Goal: Complete application form

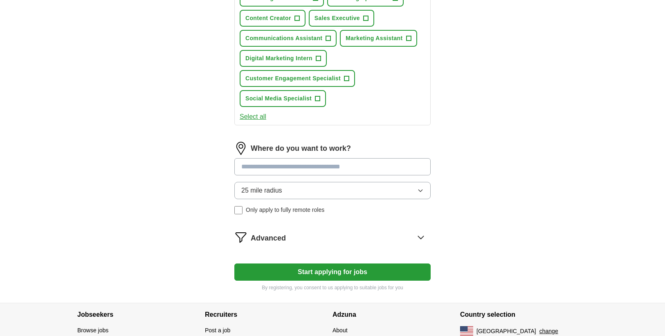
scroll to position [408, 0]
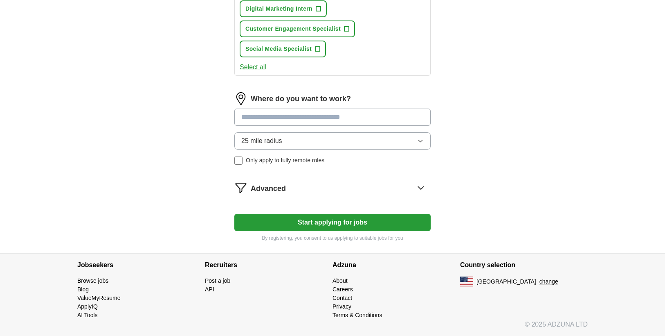
click at [329, 219] on button "Start applying for jobs" at bounding box center [333, 222] width 196 height 17
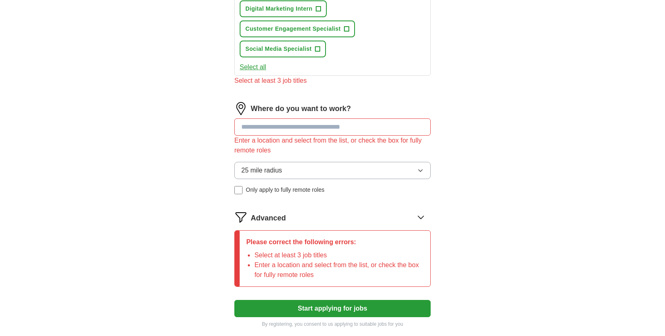
click at [297, 131] on input at bounding box center [333, 126] width 196 height 17
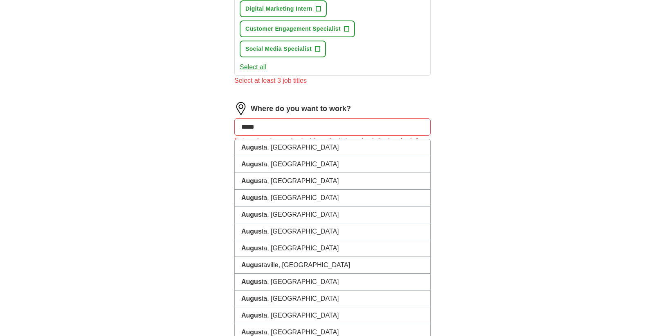
type input "******"
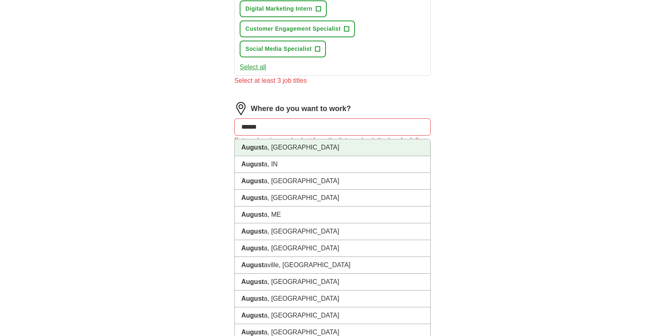
click at [287, 153] on li "August a, [GEOGRAPHIC_DATA]" at bounding box center [333, 147] width 196 height 17
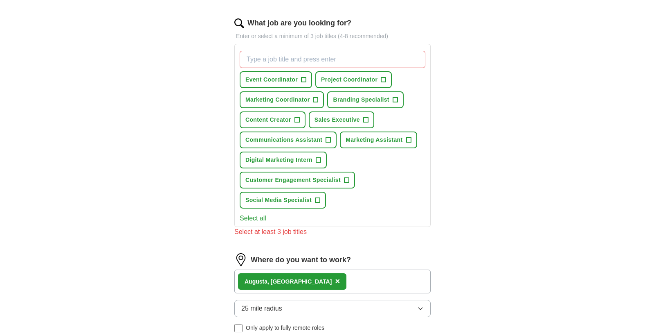
scroll to position [257, 0]
click at [340, 80] on span "Project Coordinator" at bounding box center [349, 80] width 56 height 9
click at [341, 96] on span "Branding Specialist" at bounding box center [361, 100] width 56 height 9
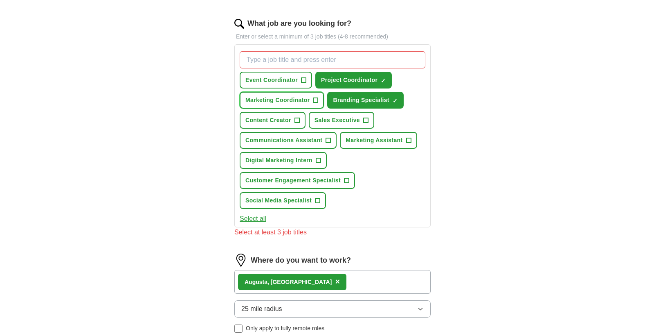
click at [289, 104] on span "Marketing Coordinator" at bounding box center [278, 100] width 64 height 9
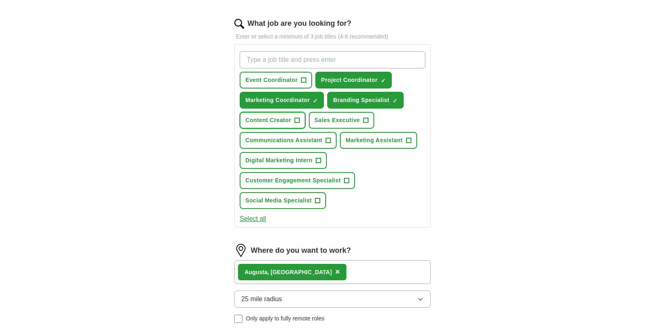
click at [289, 122] on span "Content Creator" at bounding box center [269, 120] width 46 height 9
click at [329, 123] on span "Sales Executive" at bounding box center [337, 120] width 45 height 9
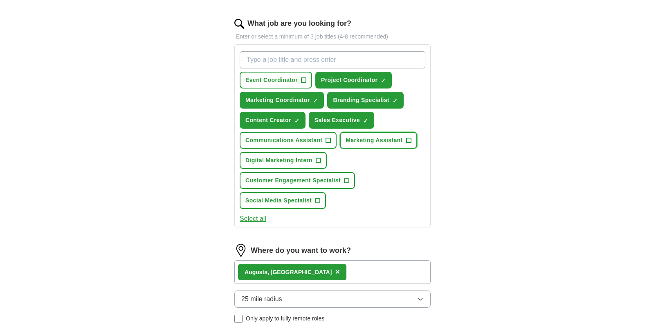
click at [346, 136] on span "Marketing Assistant" at bounding box center [374, 140] width 57 height 9
click at [292, 138] on span "Communications Assistant" at bounding box center [284, 140] width 77 height 9
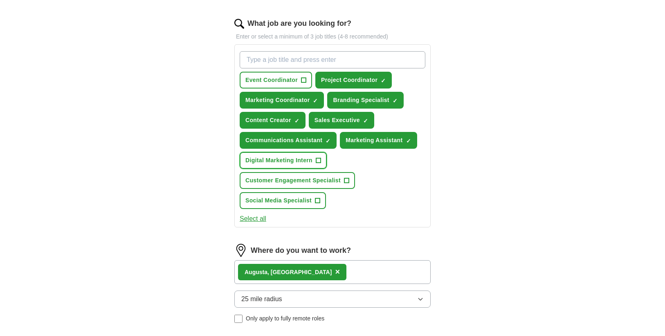
click at [289, 159] on span "Digital Marketing Intern" at bounding box center [279, 160] width 67 height 9
click at [290, 185] on button "Customer Engagement Specialist +" at bounding box center [297, 180] width 115 height 17
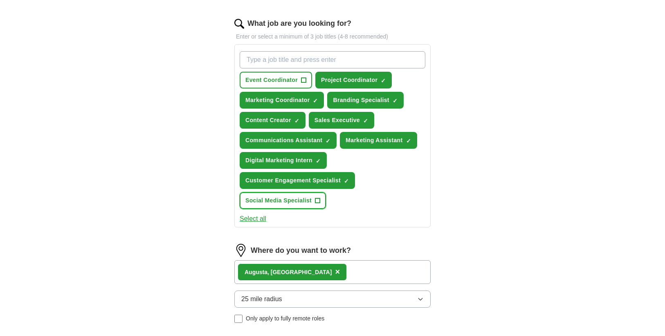
click at [290, 202] on span "Social Media Specialist" at bounding box center [279, 200] width 66 height 9
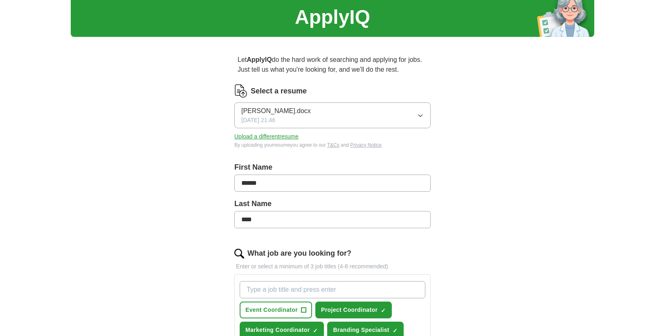
scroll to position [0, 0]
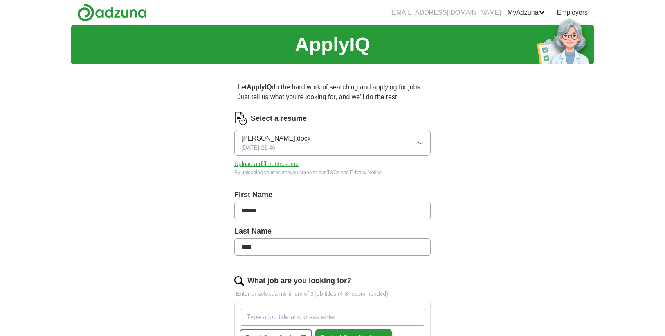
click at [321, 140] on button "[PERSON_NAME].docx [DATE] 21:46" at bounding box center [333, 143] width 196 height 26
click at [315, 146] on button "[PERSON_NAME].docx [DATE] 21:46" at bounding box center [333, 143] width 196 height 26
click at [281, 118] on label "Select a resume" at bounding box center [279, 118] width 56 height 11
click at [268, 165] on button "Upload a different resume" at bounding box center [267, 164] width 64 height 9
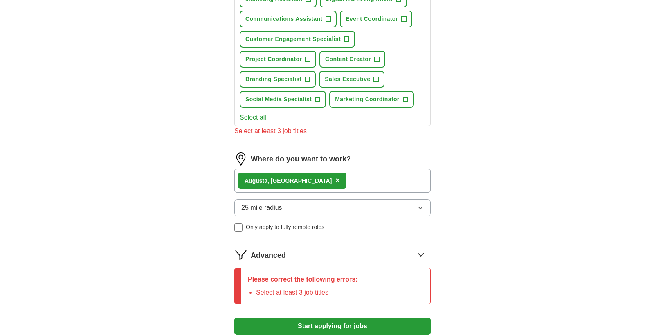
scroll to position [442, 0]
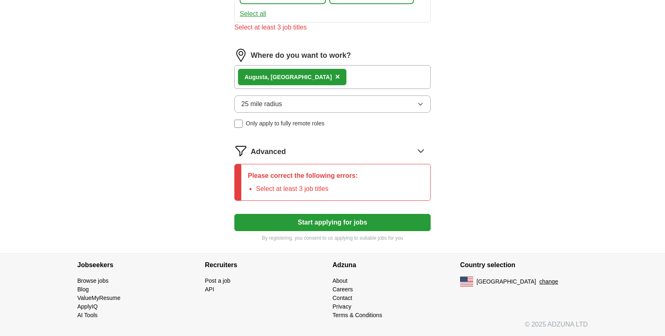
click at [318, 222] on button "Start applying for jobs" at bounding box center [333, 222] width 196 height 17
click at [318, 225] on button "Start applying for jobs" at bounding box center [333, 222] width 196 height 17
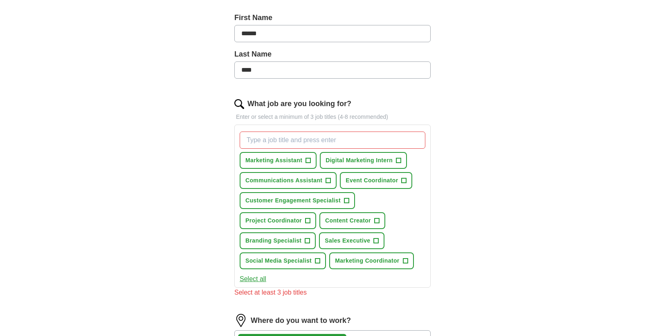
scroll to position [173, 0]
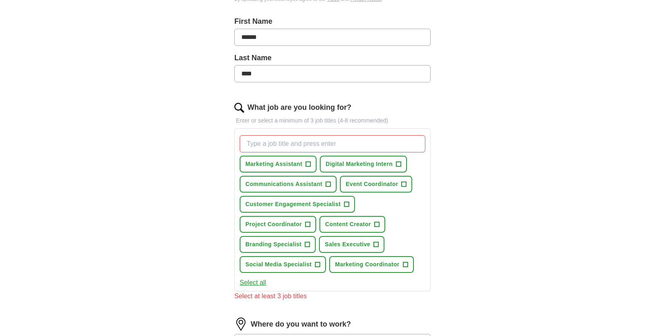
click at [304, 148] on input "What job are you looking for?" at bounding box center [333, 143] width 186 height 17
click at [259, 278] on button "Select all" at bounding box center [253, 282] width 27 height 10
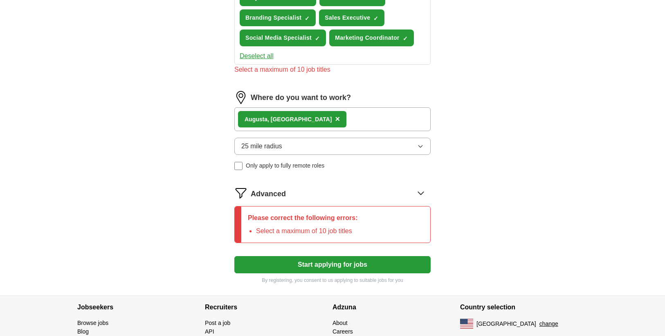
scroll to position [395, 0]
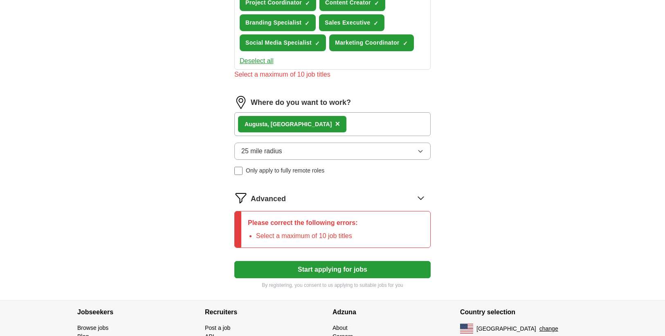
click at [272, 267] on button "Start applying for jobs" at bounding box center [333, 269] width 196 height 17
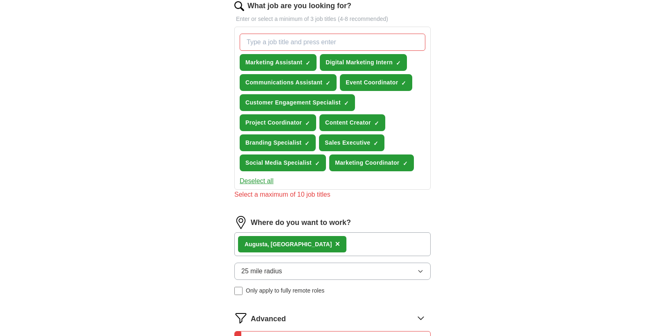
scroll to position [273, 0]
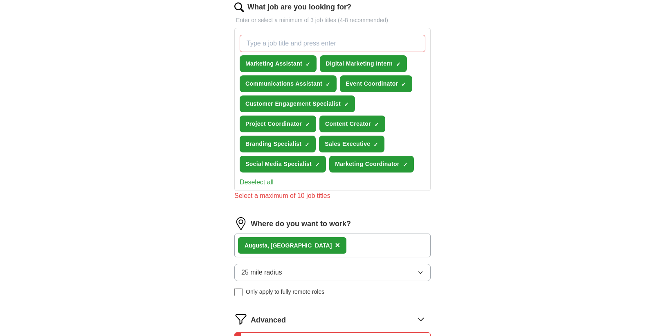
click at [261, 185] on button "Deselect all" at bounding box center [257, 182] width 34 height 10
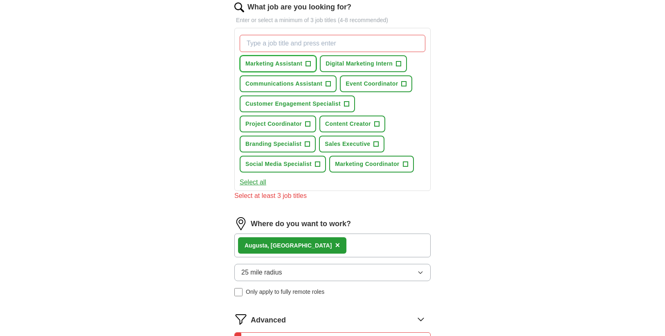
click at [292, 66] on span "Marketing Assistant" at bounding box center [274, 63] width 57 height 9
click at [333, 65] on span "Digital Marketing Intern" at bounding box center [359, 63] width 67 height 9
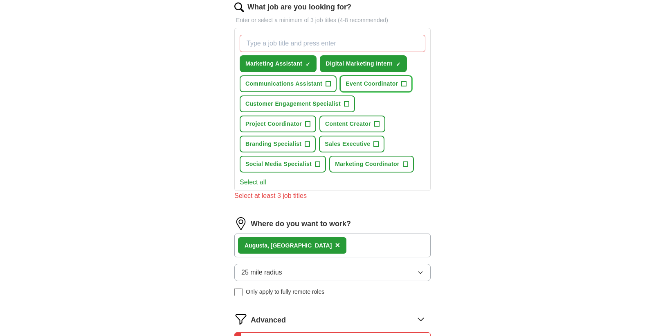
click at [348, 82] on span "Event Coordinator" at bounding box center [372, 83] width 52 height 9
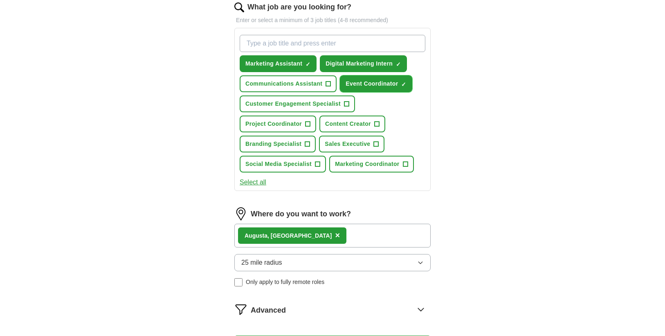
scroll to position [395, 0]
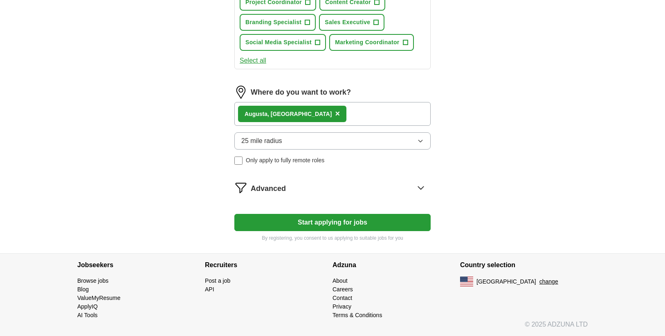
click at [273, 225] on button "Start applying for jobs" at bounding box center [333, 222] width 196 height 17
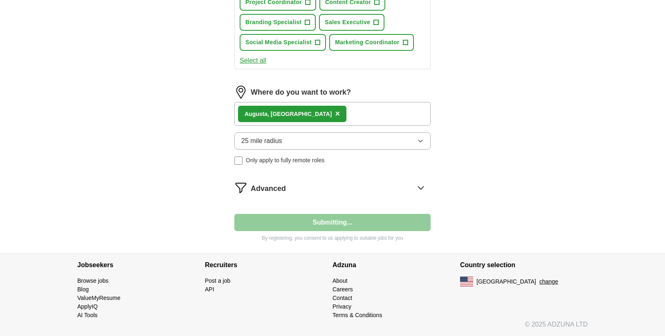
select select "**"
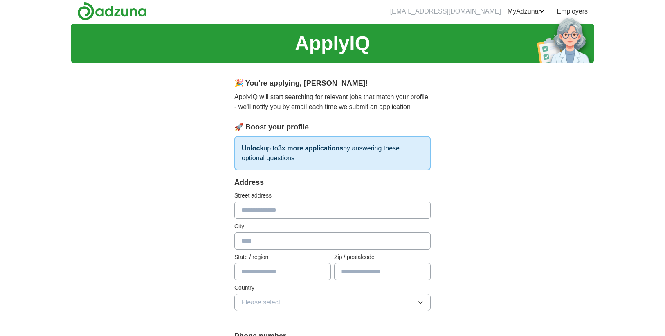
scroll to position [0, 0]
